Goal: Information Seeking & Learning: Learn about a topic

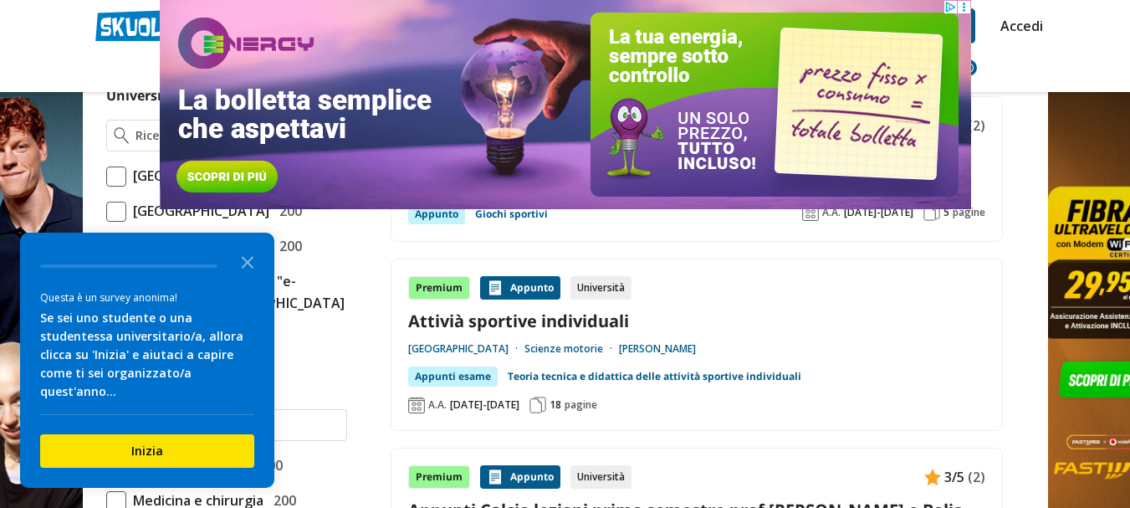
click at [248, 268] on polygon "Close the survey" at bounding box center [248, 262] width 13 height 13
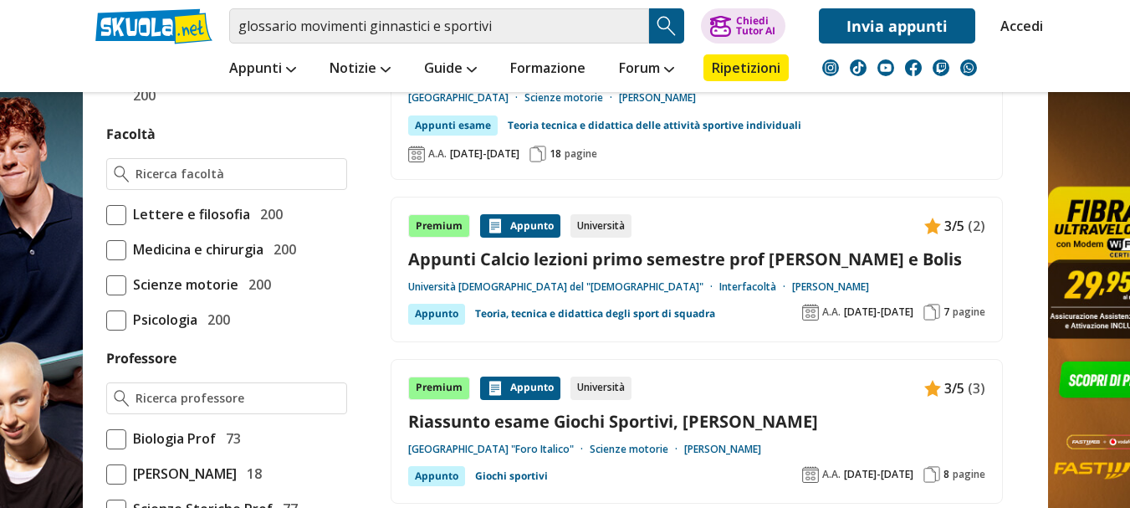
scroll to position [1087, 0]
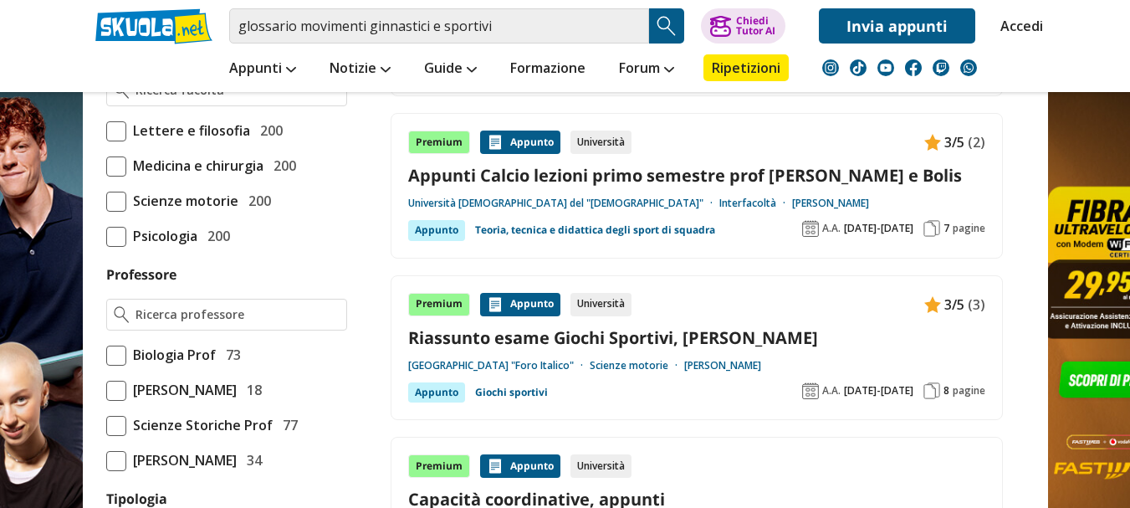
click at [120, 212] on span at bounding box center [116, 202] width 20 height 20
click at [106, 201] on input "Scienze motorie 200" at bounding box center [106, 201] width 0 height 0
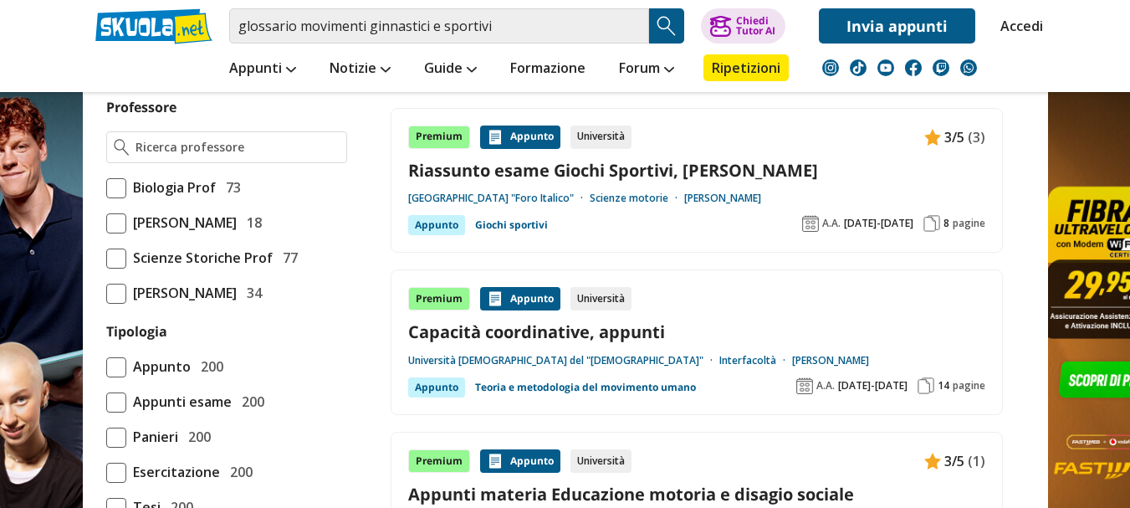
scroll to position [1312, 0]
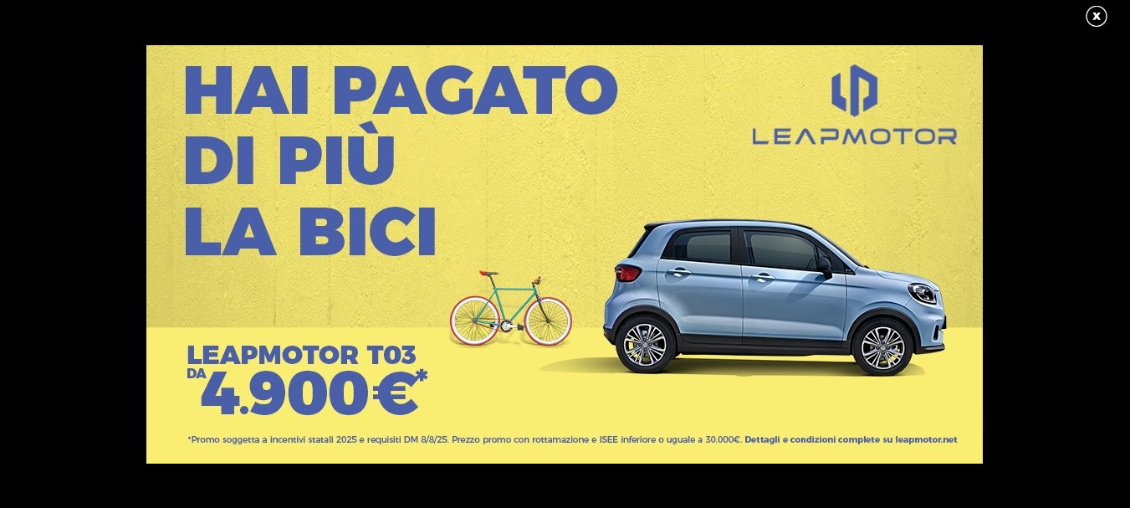
click at [1091, 13] on link at bounding box center [1105, 16] width 42 height 25
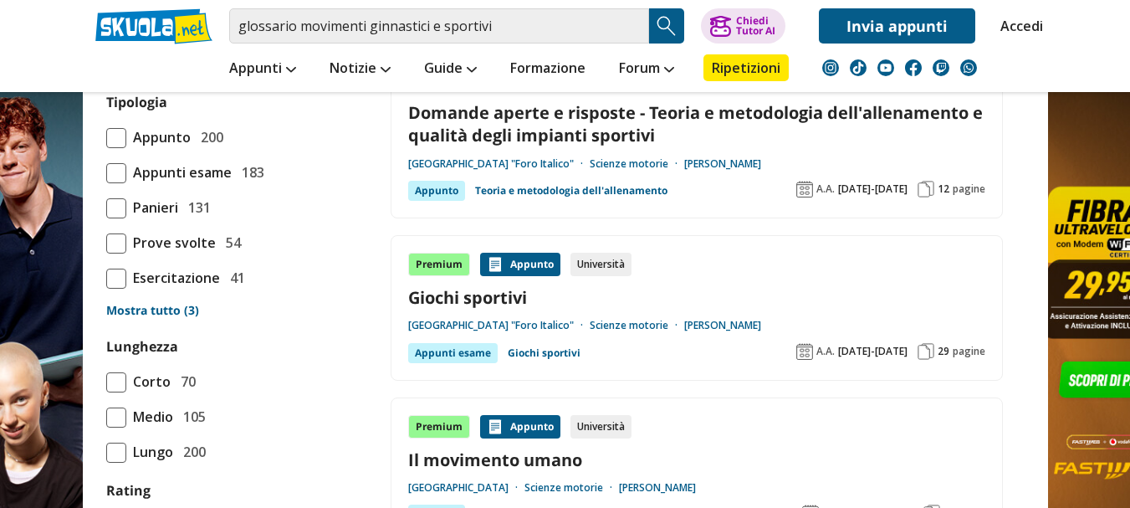
scroll to position [1591, 0]
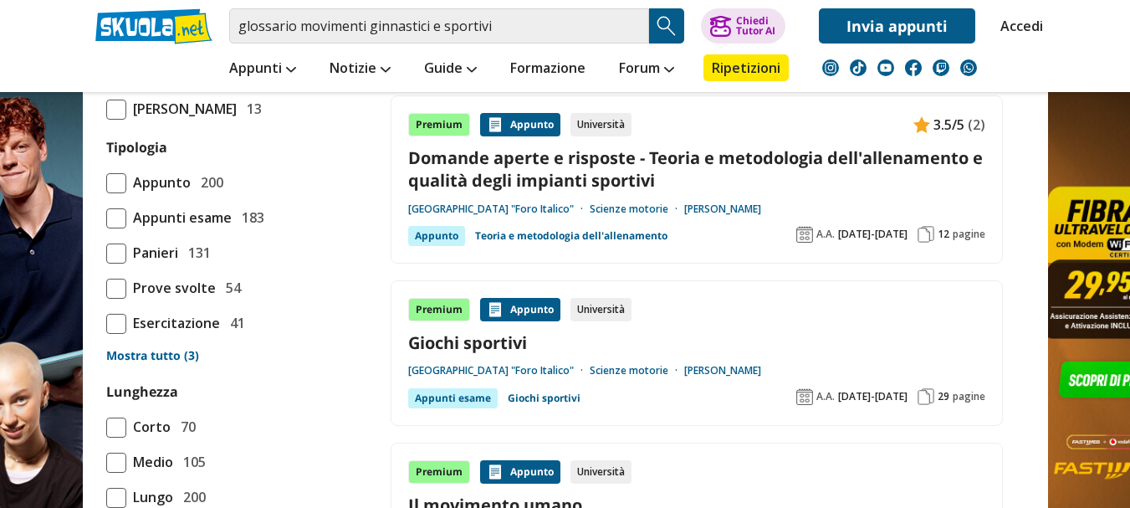
click at [156, 364] on link "Mostra tutto (3)" at bounding box center [226, 355] width 241 height 17
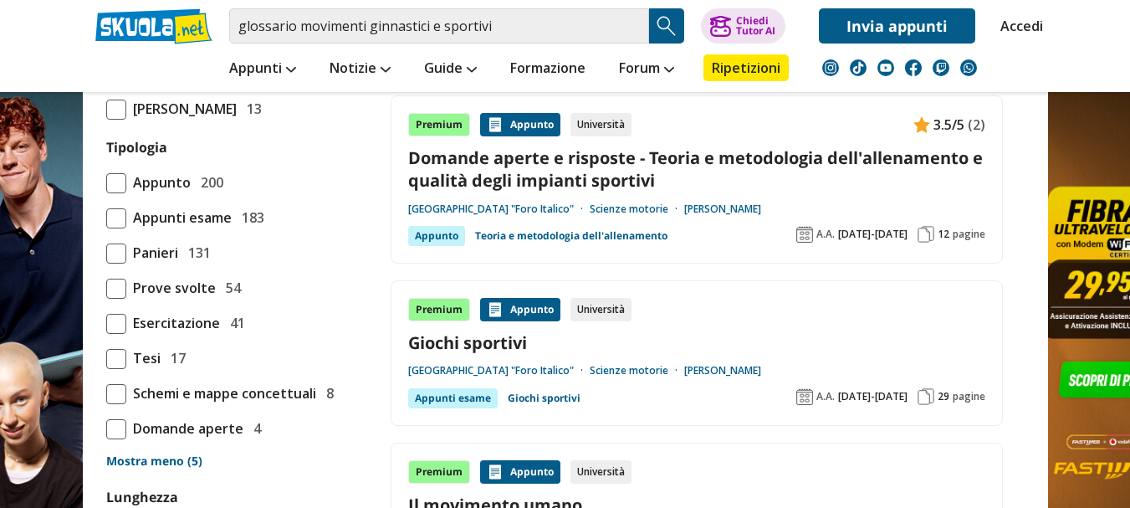
click at [114, 404] on span at bounding box center [116, 394] width 20 height 20
click at [106, 393] on input "Schemi e mappe concettuali 8" at bounding box center [106, 393] width 0 height 0
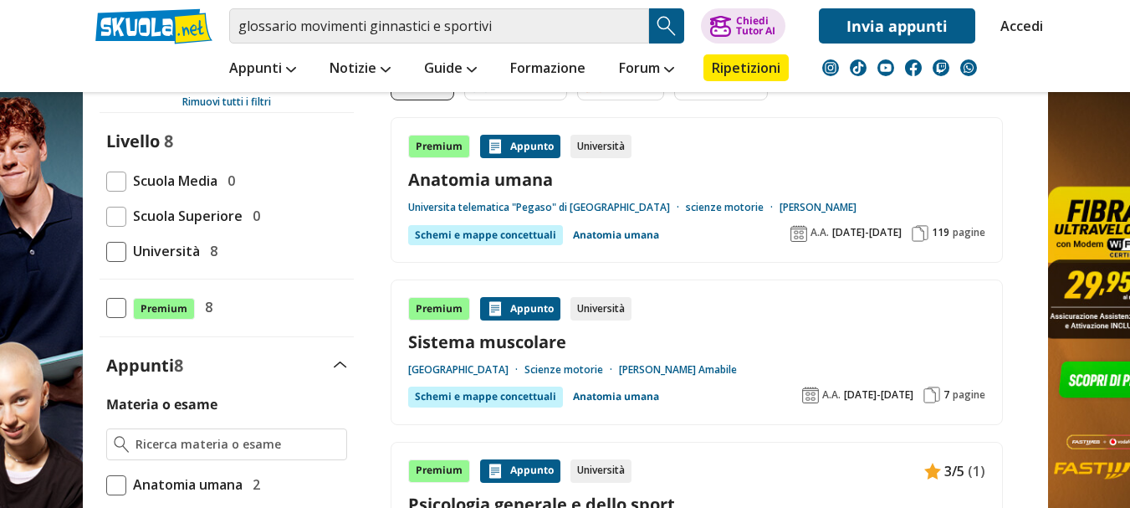
scroll to position [84, 0]
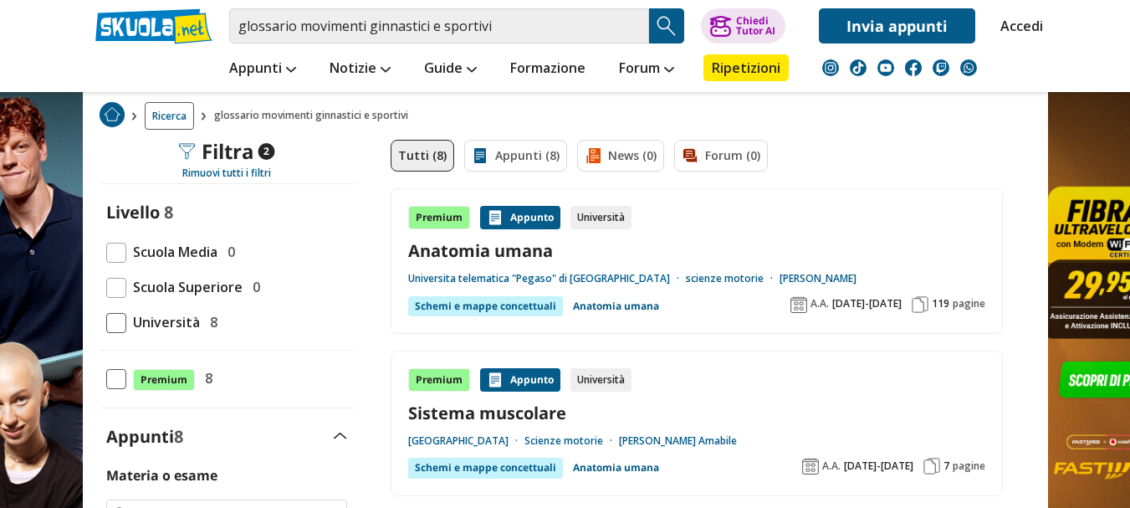
click at [541, 276] on link "Universita telematica "Pegaso" di [GEOGRAPHIC_DATA]" at bounding box center [547, 278] width 278 height 13
click at [939, 466] on img at bounding box center [931, 466] width 17 height 17
